Goal: Task Accomplishment & Management: Complete application form

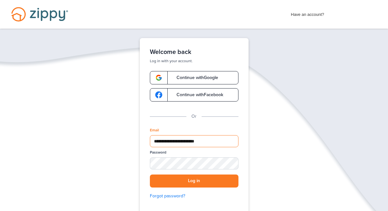
type input "**********"
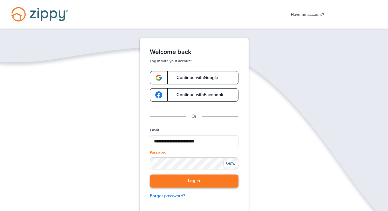
click at [210, 184] on button "Log in" at bounding box center [194, 181] width 89 height 13
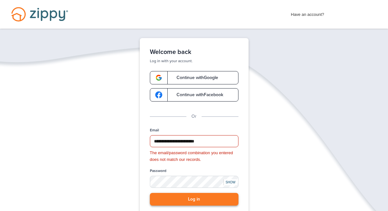
click at [206, 201] on button "Log in" at bounding box center [194, 199] width 89 height 13
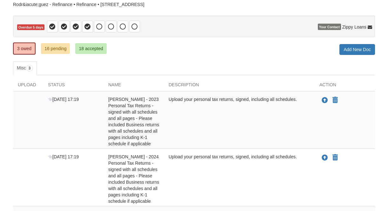
scroll to position [48, 0]
click at [25, 48] on link "3 owed" at bounding box center [24, 49] width 23 height 12
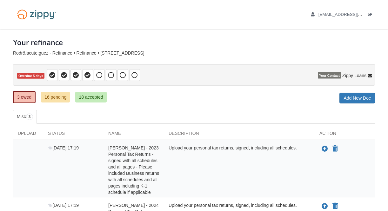
click at [54, 102] on ul "3 owed 16 pending 18 accepted" at bounding box center [62, 97] width 98 height 13
click at [56, 99] on link "16 pending" at bounding box center [55, 97] width 29 height 11
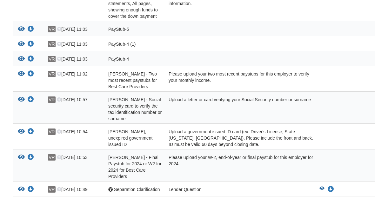
scroll to position [326, 0]
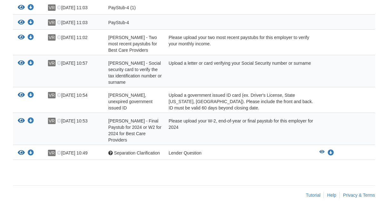
click at [349, 46] on div at bounding box center [344, 43] width 60 height 19
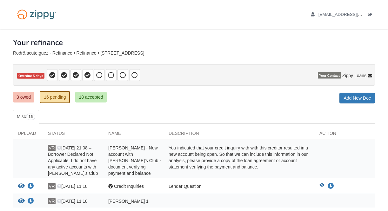
scroll to position [0, 0]
click at [346, 101] on link "Add New Doc" at bounding box center [357, 98] width 36 height 11
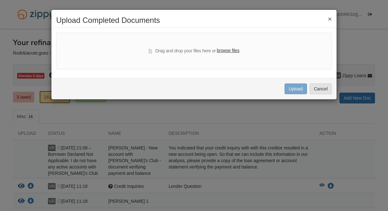
click at [235, 51] on label "browse files" at bounding box center [228, 50] width 23 height 7
click at [0, 0] on input "browse files" at bounding box center [0, 0] width 0 height 0
select select "****"
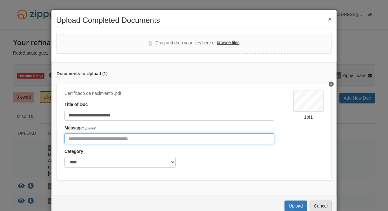
click at [130, 139] on input "Include any comments on this document" at bounding box center [169, 138] width 210 height 11
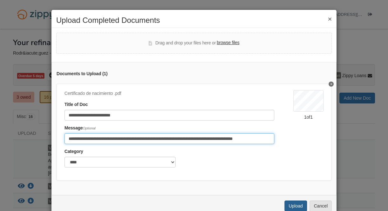
type input "**********"
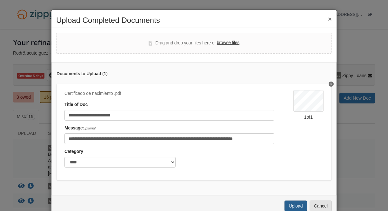
click at [293, 205] on button "Upload" at bounding box center [295, 206] width 22 height 11
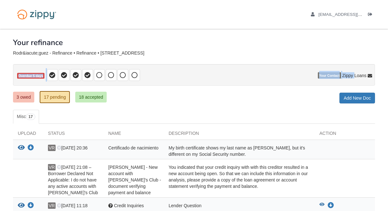
drag, startPoint x: 354, startPoint y: 46, endPoint x: 307, endPoint y: 64, distance: 50.6
click at [308, 63] on div "Overdue 5 days" at bounding box center [194, 71] width 362 height 30
click at [294, 117] on ul "Misc 17" at bounding box center [194, 117] width 362 height 14
click at [300, 36] on div "Your refinance" at bounding box center [194, 38] width 362 height 18
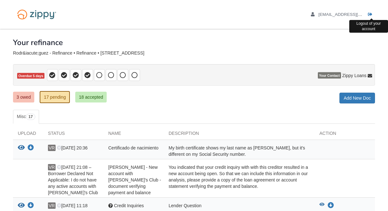
click at [370, 15] on icon "Log out" at bounding box center [370, 14] width 4 height 4
